Goal: Information Seeking & Learning: Learn about a topic

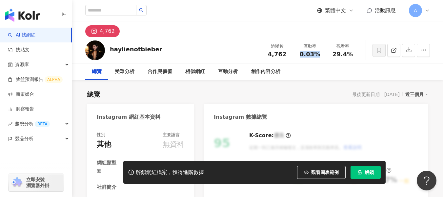
drag, startPoint x: 301, startPoint y: 54, endPoint x: 322, endPoint y: 52, distance: 20.5
click at [320, 52] on div "0.03%" at bounding box center [310, 54] width 25 height 7
copy span "0.03%"
drag, startPoint x: 331, startPoint y: 57, endPoint x: 354, endPoint y: 56, distance: 23.3
click at [354, 56] on div "29.4%" at bounding box center [342, 54] width 25 height 7
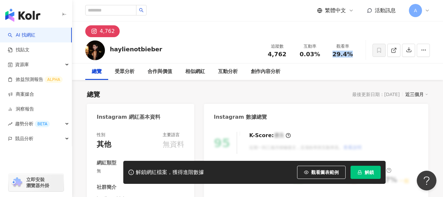
copy span "29.4%"
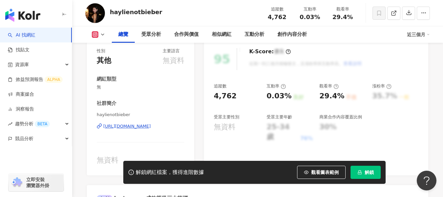
scroll to position [98, 0]
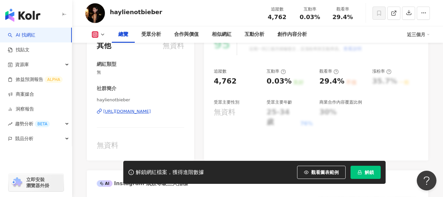
click at [150, 113] on div "https://www.instagram.com/haylienotbieber" at bounding box center [127, 111] width 48 height 6
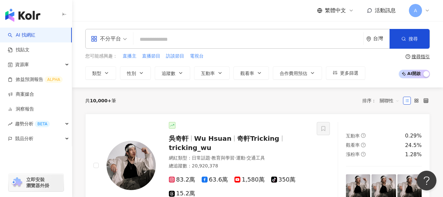
click at [82, 70] on div "不分平台 台灣 搜尋 您可能感興趣： 直播主 直播節目 訪談節目 電視台 類型 性別 追蹤數 互動率 觀看率 合作費用預估 更多篩選 搜尋指引 AI 開啟 A…" at bounding box center [257, 54] width 371 height 51
click at [90, 72] on button "類型" at bounding box center [100, 72] width 31 height 13
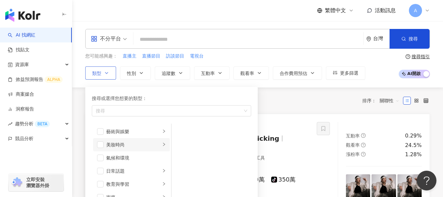
click at [97, 144] on li "美妝時尚" at bounding box center [131, 144] width 77 height 13
click at [99, 143] on span "button" at bounding box center [100, 144] width 7 height 7
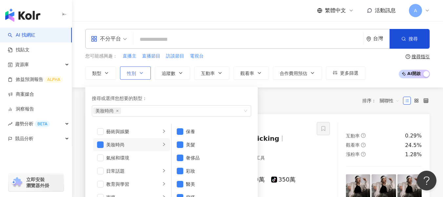
click at [148, 70] on button "性別" at bounding box center [135, 72] width 31 height 13
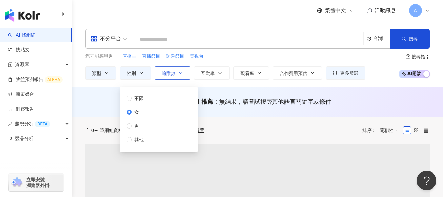
click at [183, 77] on button "追蹤數" at bounding box center [172, 72] width 35 height 13
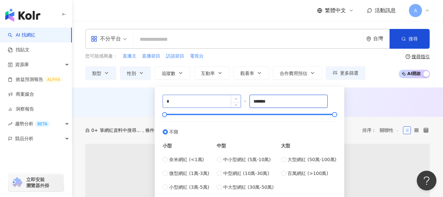
drag, startPoint x: 277, startPoint y: 105, endPoint x: 235, endPoint y: 100, distance: 42.6
click at [235, 100] on div "* - ******* 不限 小型 奈米網紅 (<1萬) 微型網紅 (1萬-3萬) 小型網紅 (3萬-5萬) 中型 中小型網紅 (5萬-10萬) 中型網紅 (…" at bounding box center [250, 142] width 174 height 96
type input "*"
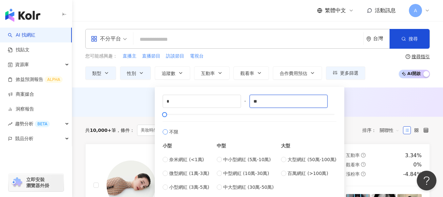
type input "*"
type input "****"
click at [400, 109] on div "AI 推薦 ： 無結果，請嘗試搜尋其他語言關鍵字或條件" at bounding box center [257, 103] width 371 height 12
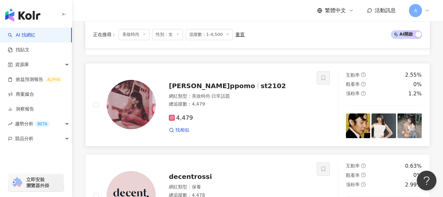
scroll to position [295, 0]
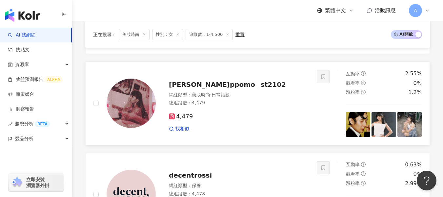
click at [139, 109] on img at bounding box center [131, 102] width 49 height 49
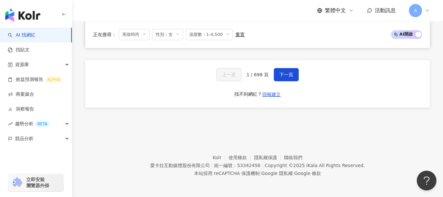
scroll to position [1305, 0]
click at [288, 75] on span "下一頁" at bounding box center [287, 74] width 14 height 5
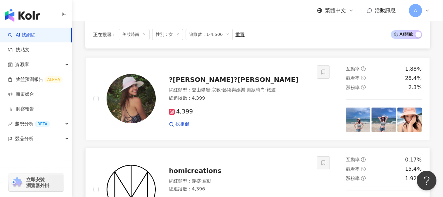
scroll to position [977, 0]
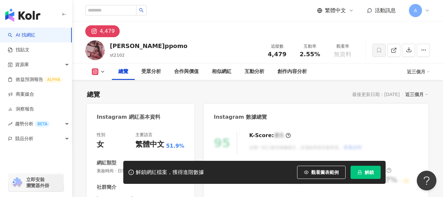
scroll to position [131, 0]
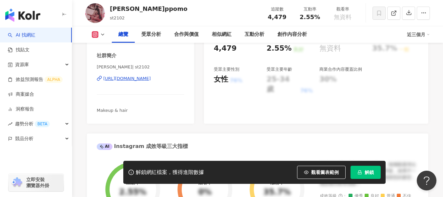
click at [143, 79] on div "[URL][DOMAIN_NAME]" at bounding box center [127, 78] width 48 height 6
